Goal: Complete application form

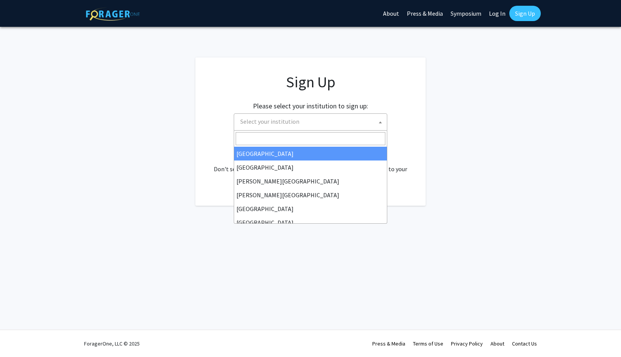
click at [305, 126] on span "Select your institution" at bounding box center [312, 122] width 150 height 16
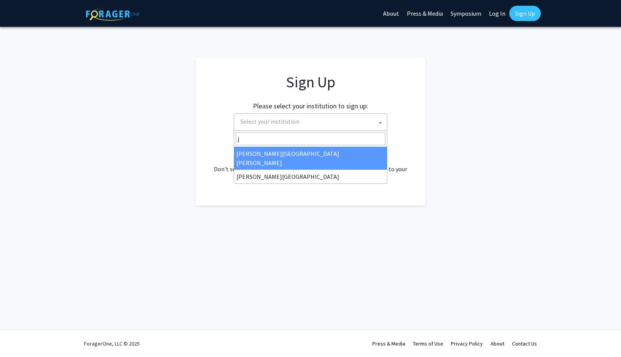
type input "j"
select select "1"
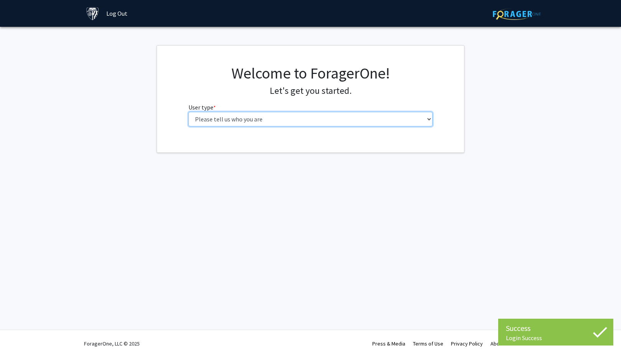
click at [276, 123] on select "Please tell us who you are Undergraduate Student Master's Student Doctoral Cand…" at bounding box center [310, 119] width 244 height 15
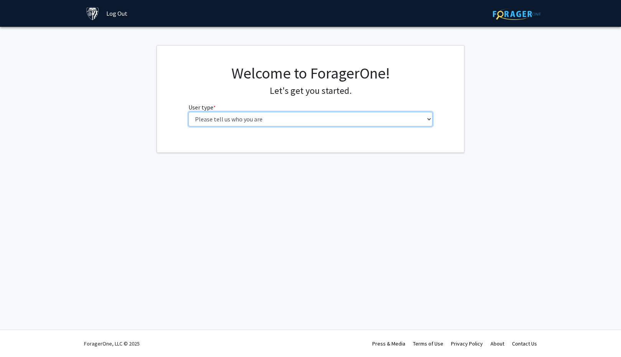
select select "3: doc"
click at [188, 112] on select "Please tell us who you are Undergraduate Student Master's Student Doctoral Cand…" at bounding box center [310, 119] width 244 height 15
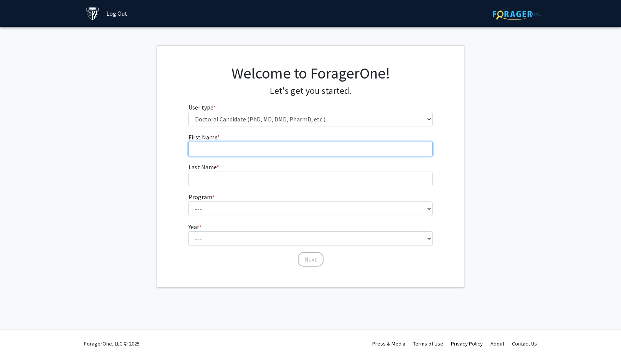
click at [221, 150] on input "First Name * required" at bounding box center [310, 149] width 244 height 15
type input "Devin"
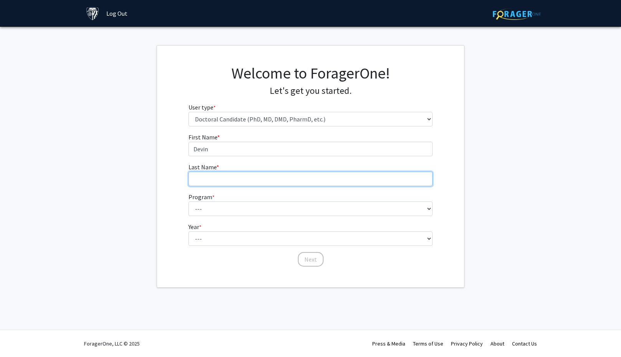
type input "[PERSON_NAME]"
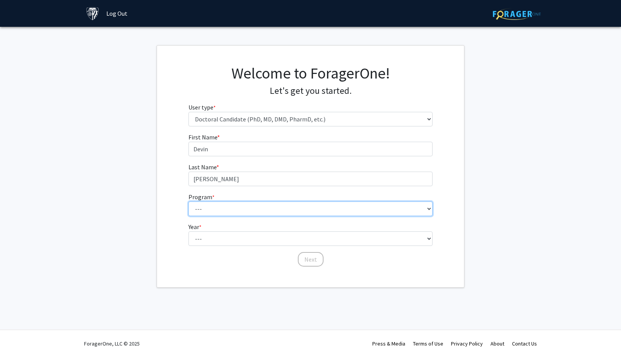
click at [221, 206] on select "--- Adult-Gerontological Acute Care Nurse Practitioner Adult-Gerontological Cri…" at bounding box center [310, 209] width 244 height 15
select select "24: 27"
click at [188, 202] on select "--- Adult-Gerontological Acute Care Nurse Practitioner Adult-Gerontological Cri…" at bounding box center [310, 209] width 244 height 15
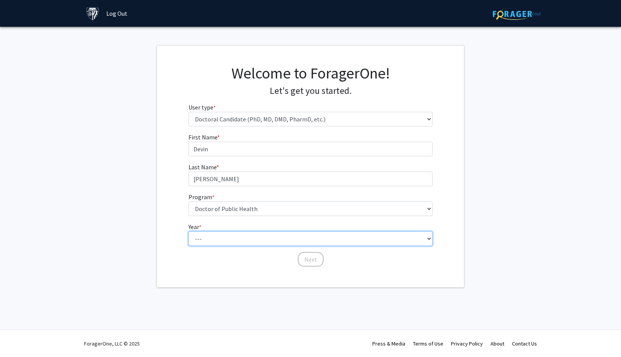
click at [214, 236] on select "--- First Year Second Year Third Year Fourth Year Fifth Year Sixth Year Seventh…" at bounding box center [310, 239] width 244 height 15
select select "1: first_year"
click at [188, 232] on select "--- First Year Second Year Third Year Fourth Year Fifth Year Sixth Year Seventh…" at bounding box center [310, 239] width 244 height 15
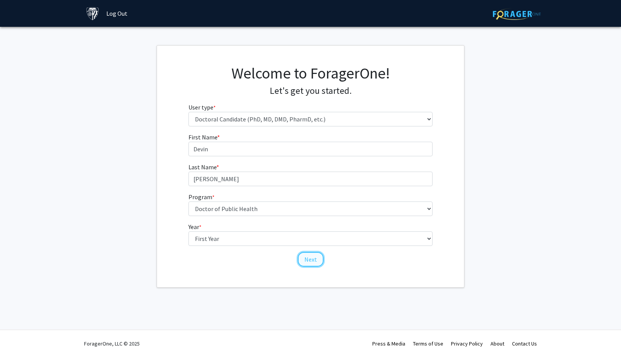
click at [311, 259] on button "Next" at bounding box center [311, 259] width 26 height 15
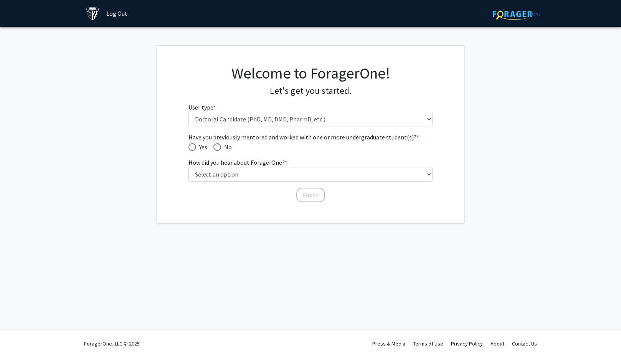
click at [193, 148] on span "Have you previously mentored and worked with one or more undergraduate student(…" at bounding box center [192, 147] width 8 height 8
click at [193, 148] on input "Yes" at bounding box center [192, 147] width 8 height 8
radio input "true"
